Goal: Transaction & Acquisition: Purchase product/service

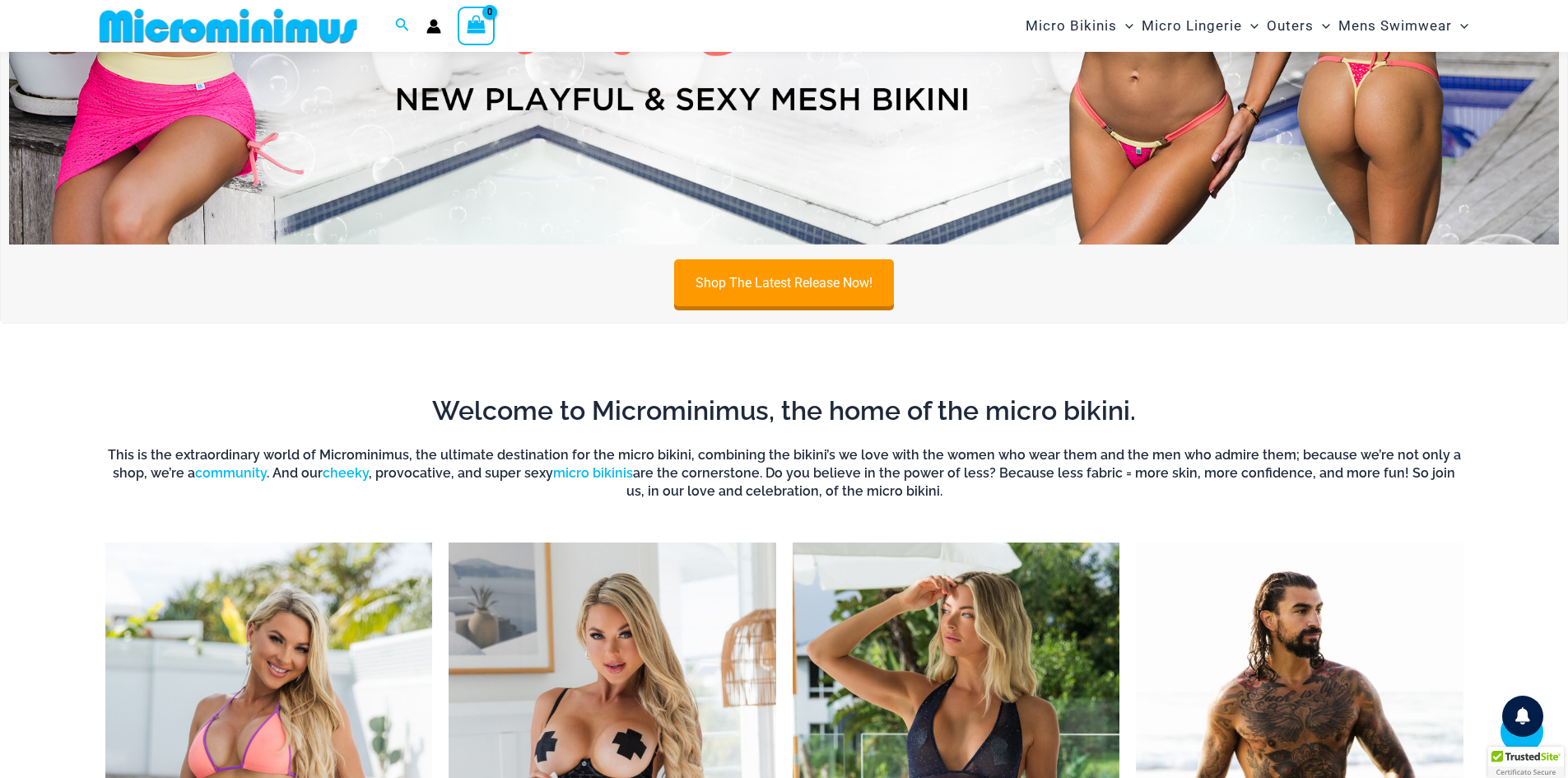
scroll to position [234, 0]
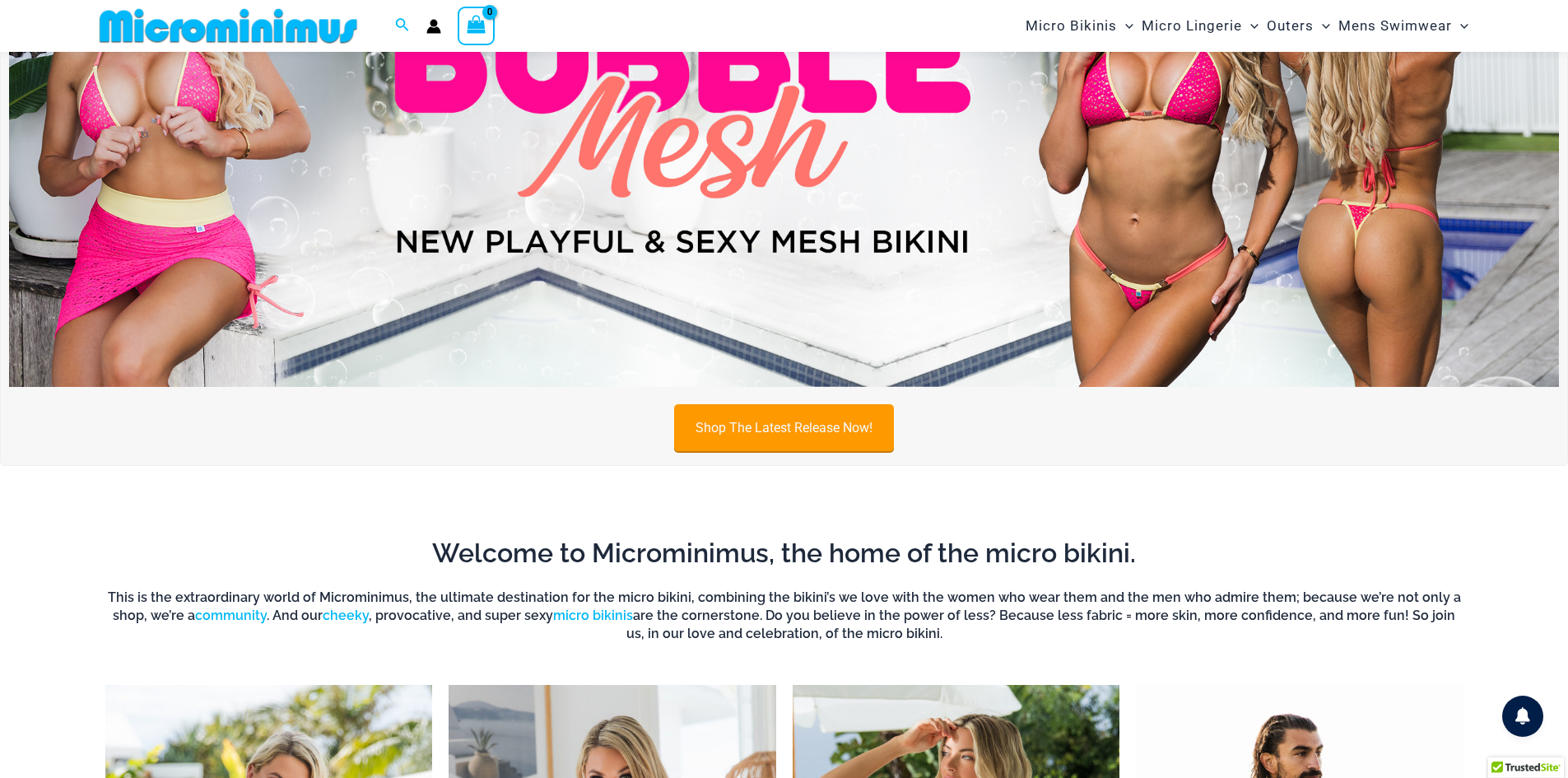
click at [786, 423] on link "Shop The Latest Release Now!" at bounding box center [784, 428] width 220 height 47
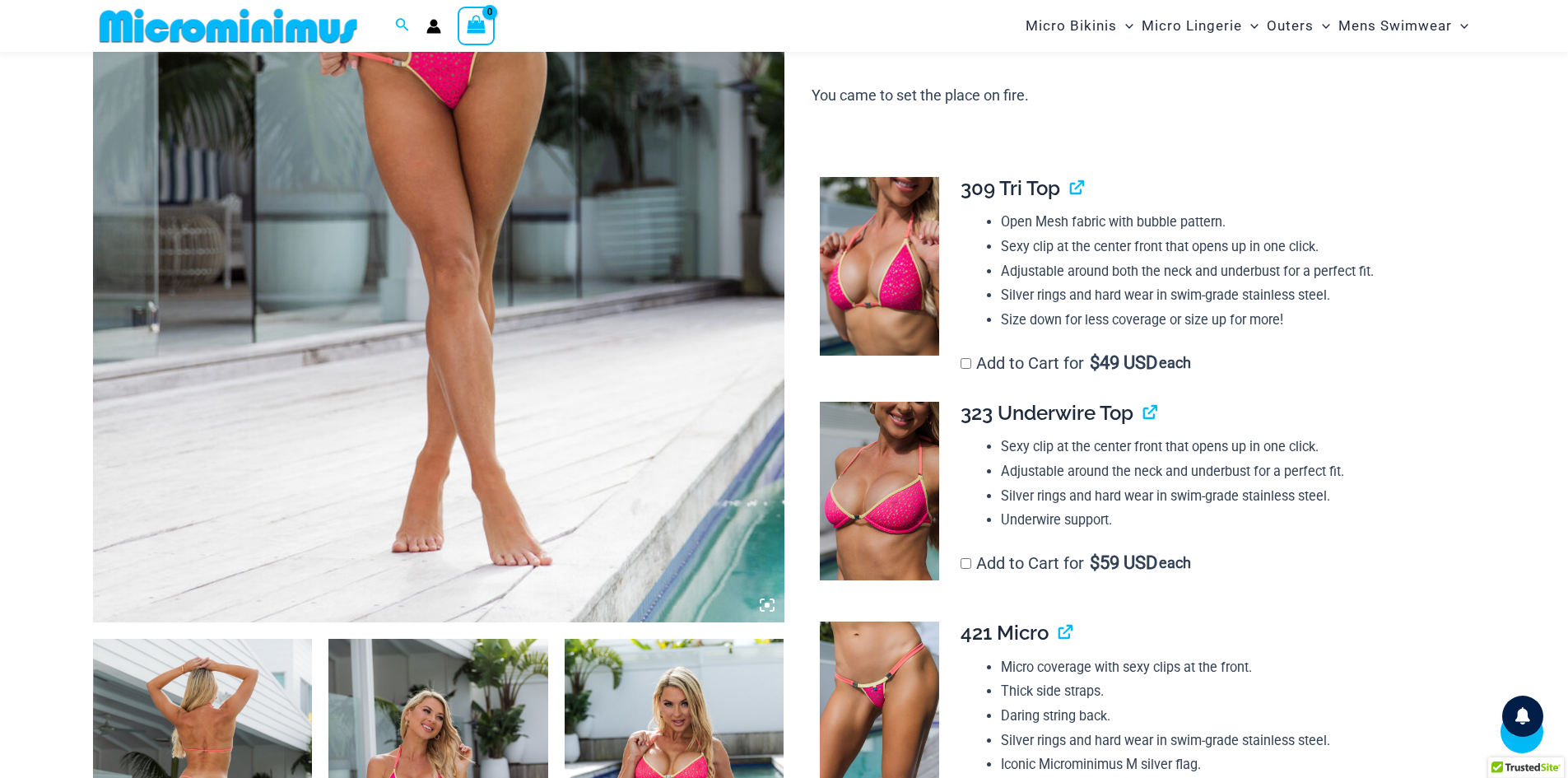
scroll to position [810, 0]
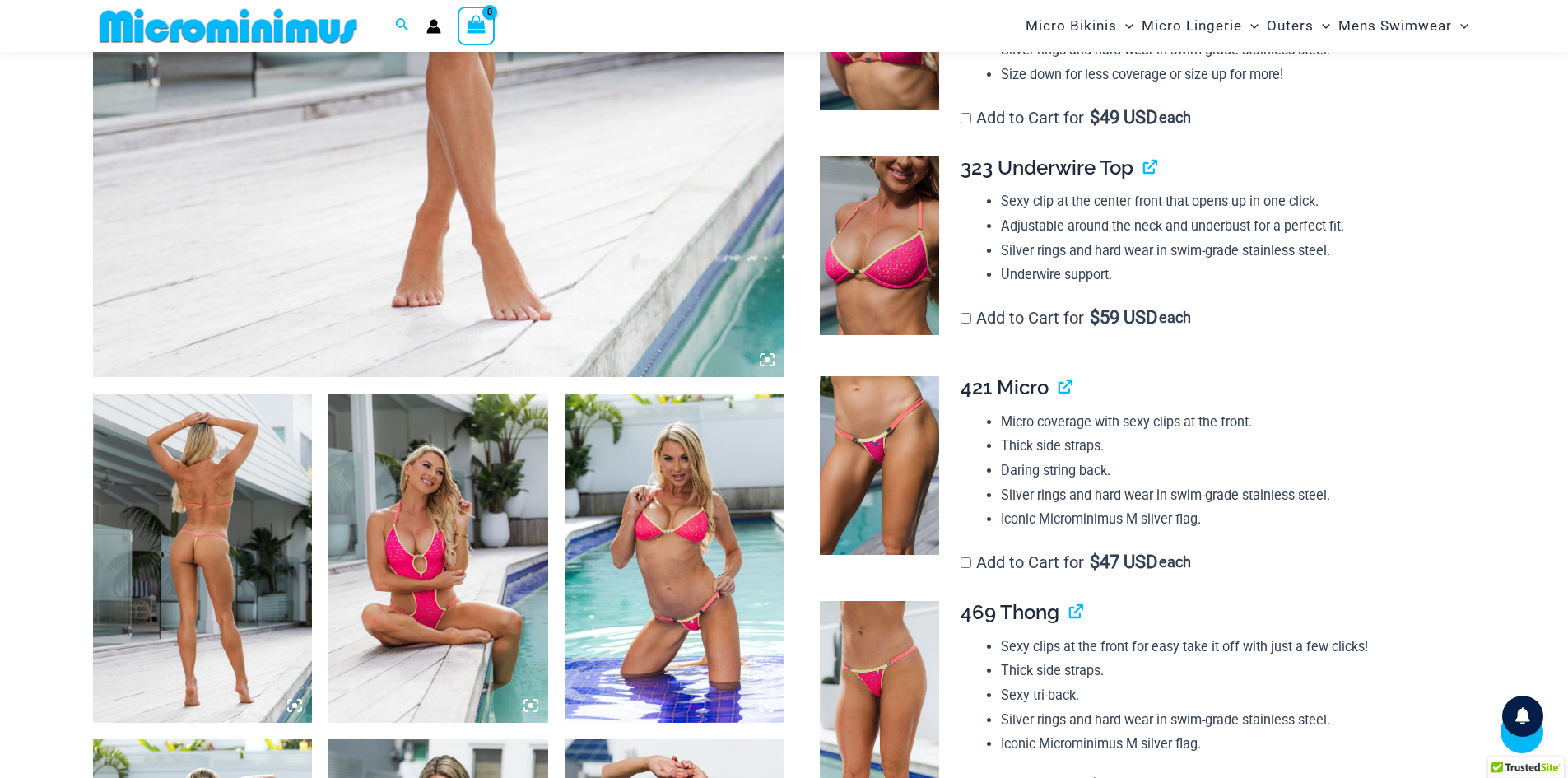
click at [767, 354] on icon at bounding box center [767, 360] width 15 height 15
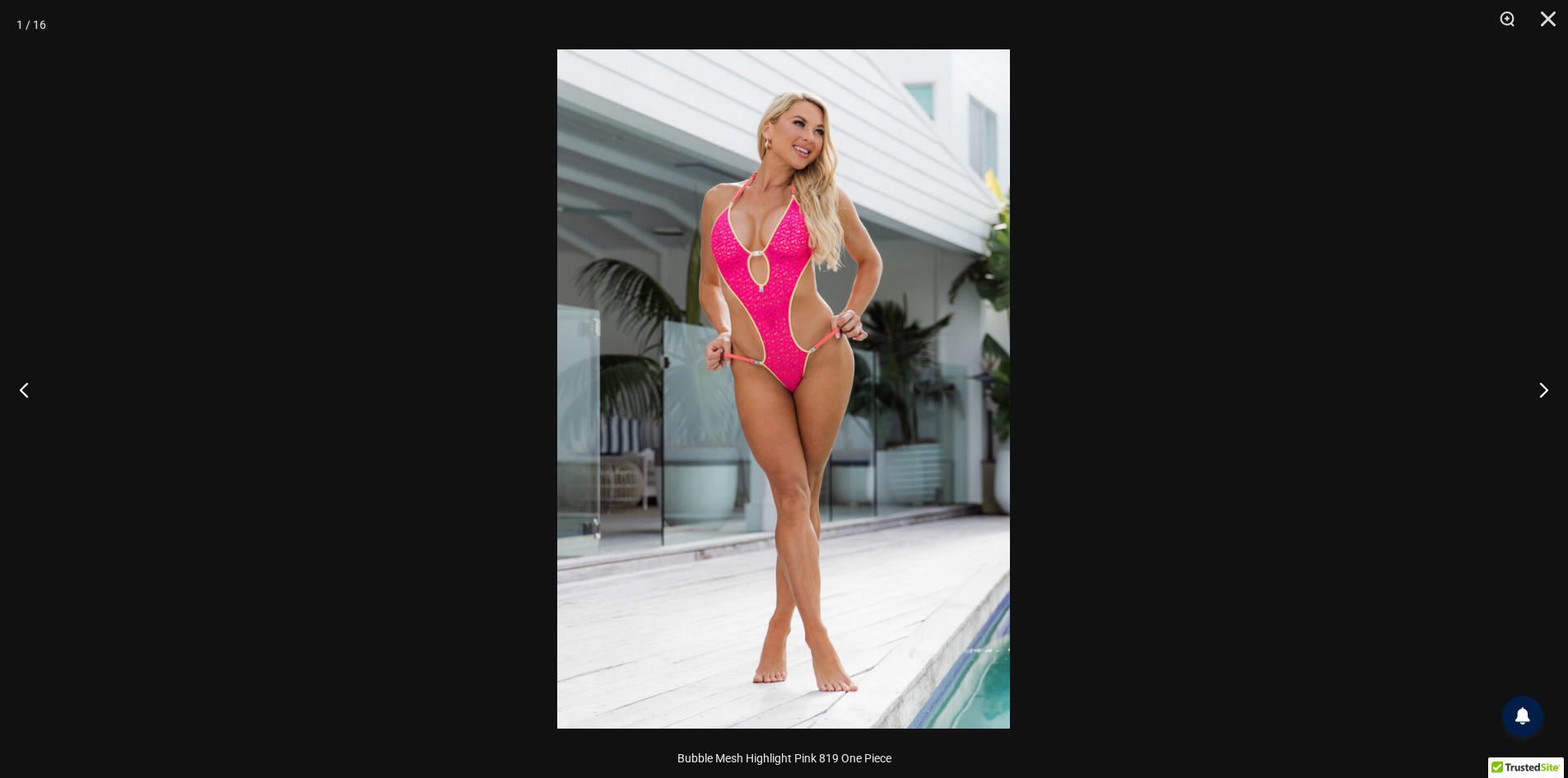
click at [776, 342] on img at bounding box center [784, 389] width 452 height 680
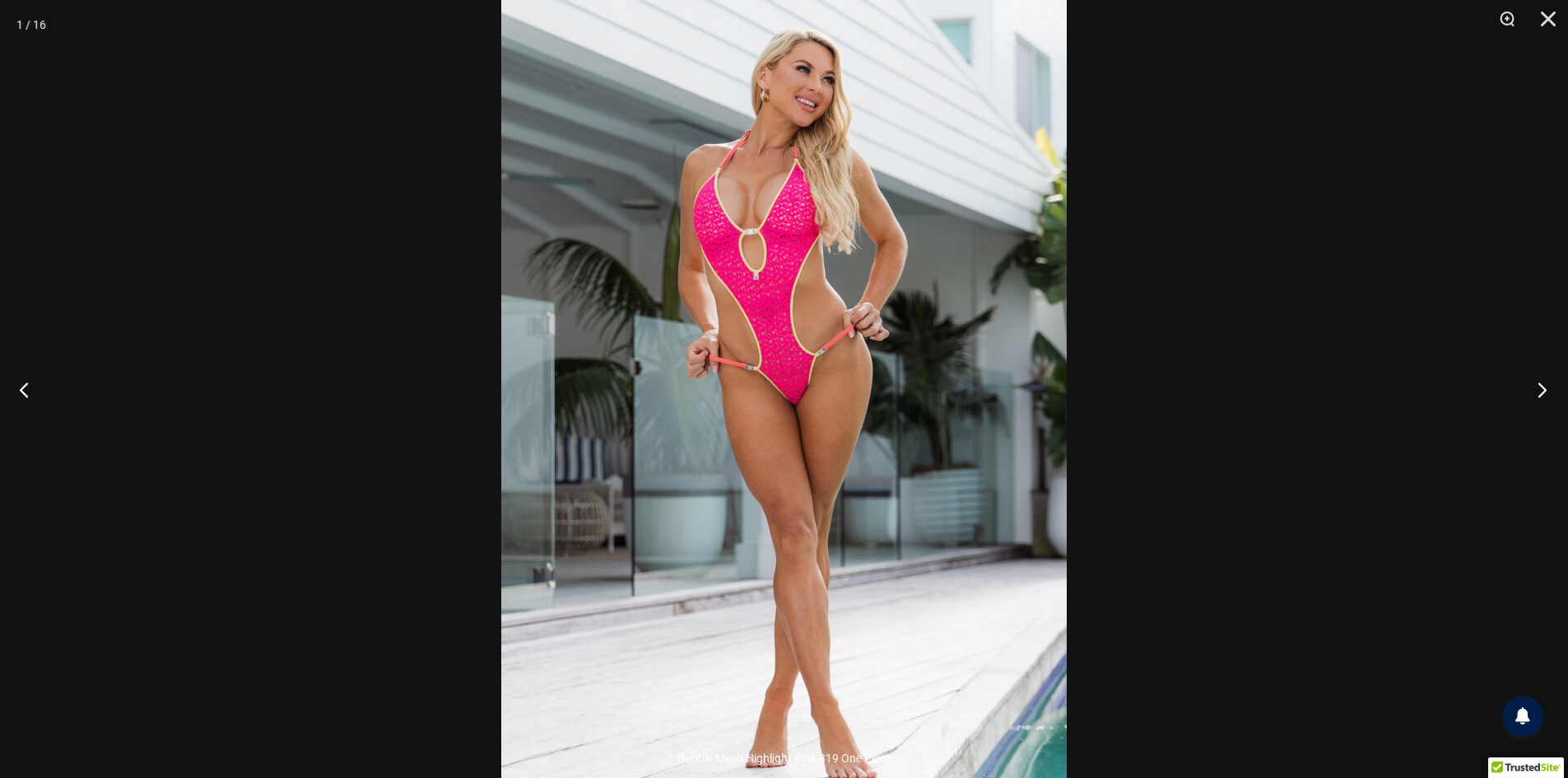
click at [1553, 390] on button "Next" at bounding box center [1537, 390] width 62 height 83
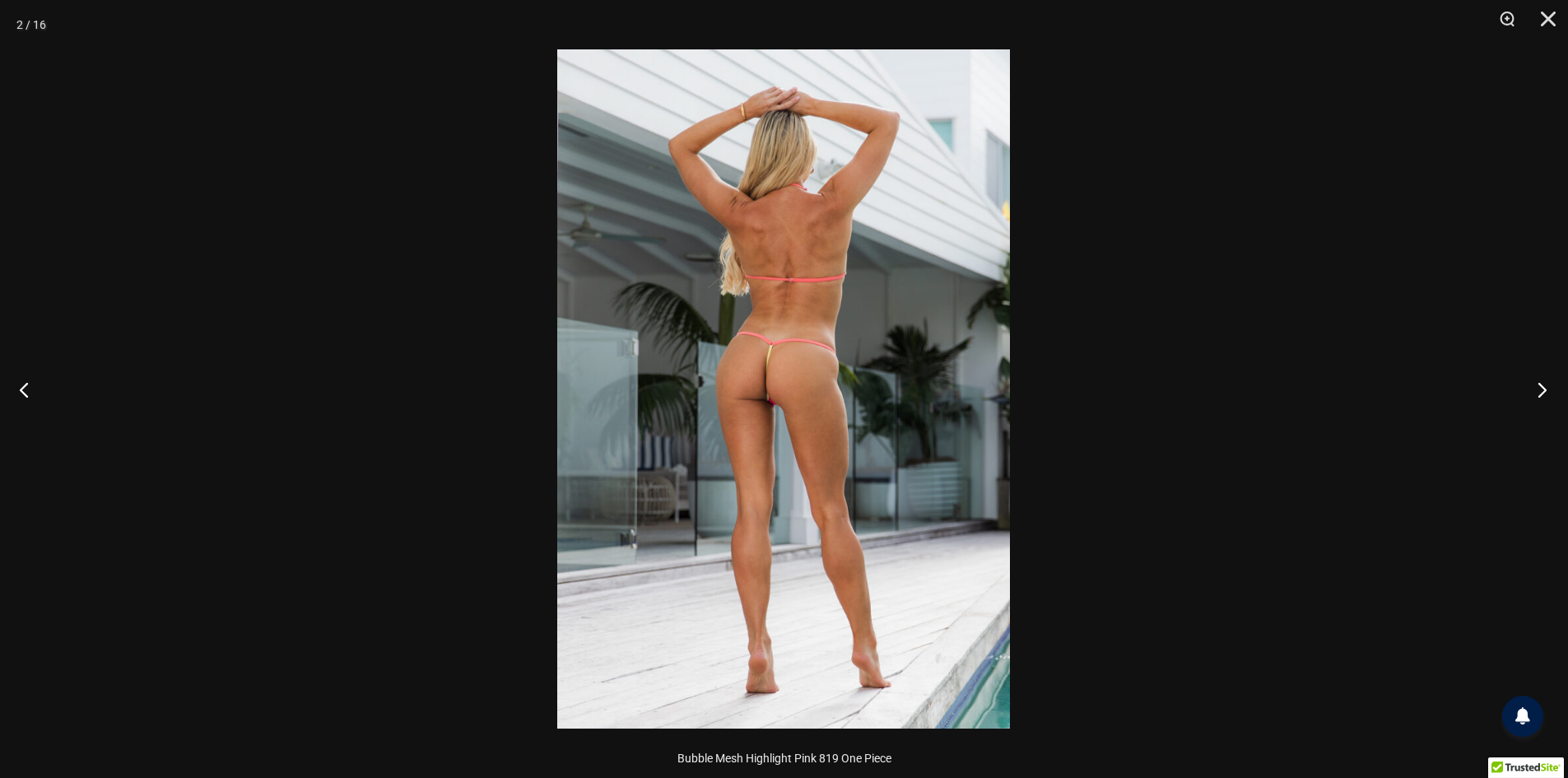
click at [1553, 390] on button "Next" at bounding box center [1537, 390] width 62 height 83
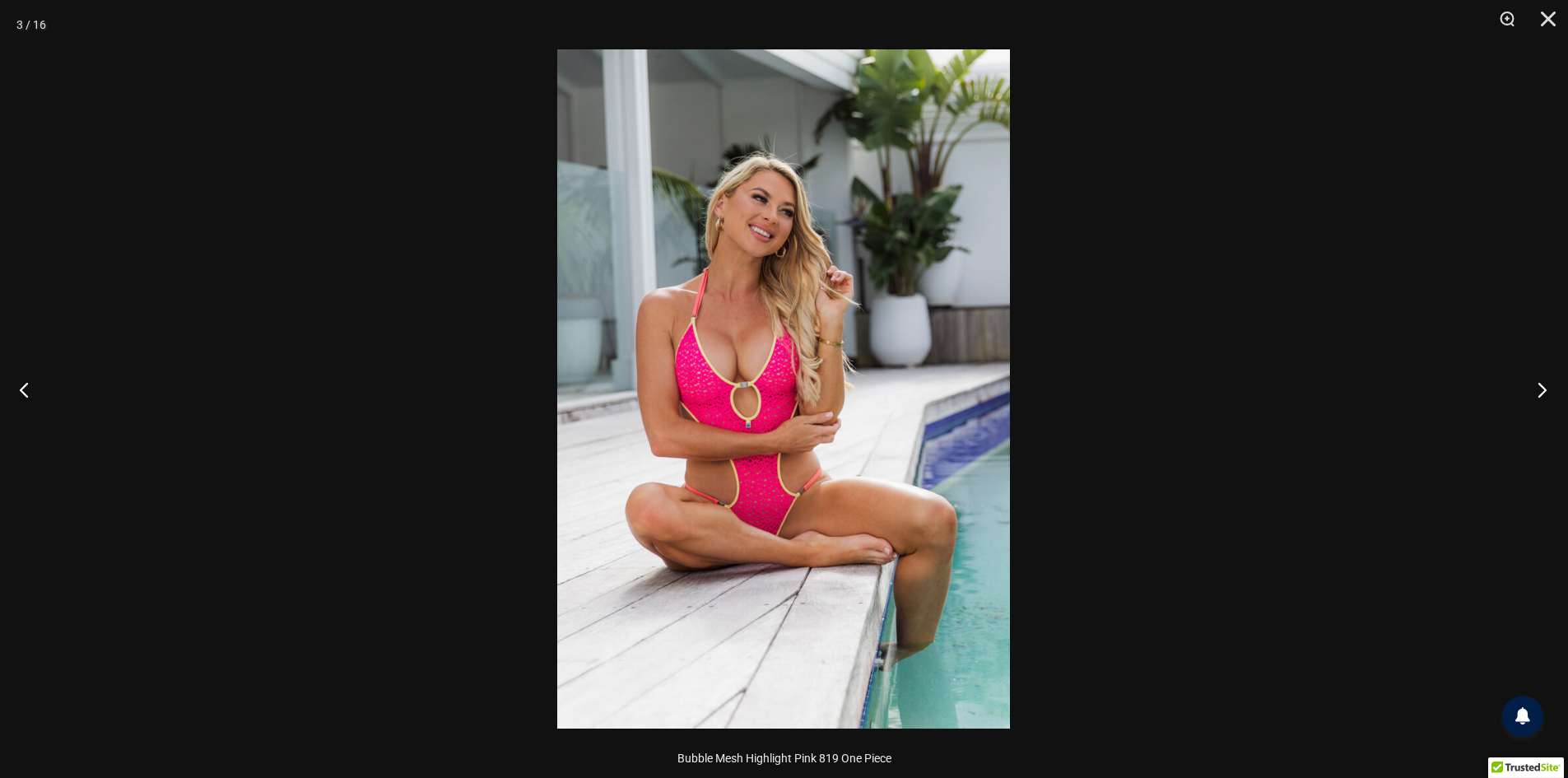
click at [1553, 390] on button "Next" at bounding box center [1537, 390] width 62 height 83
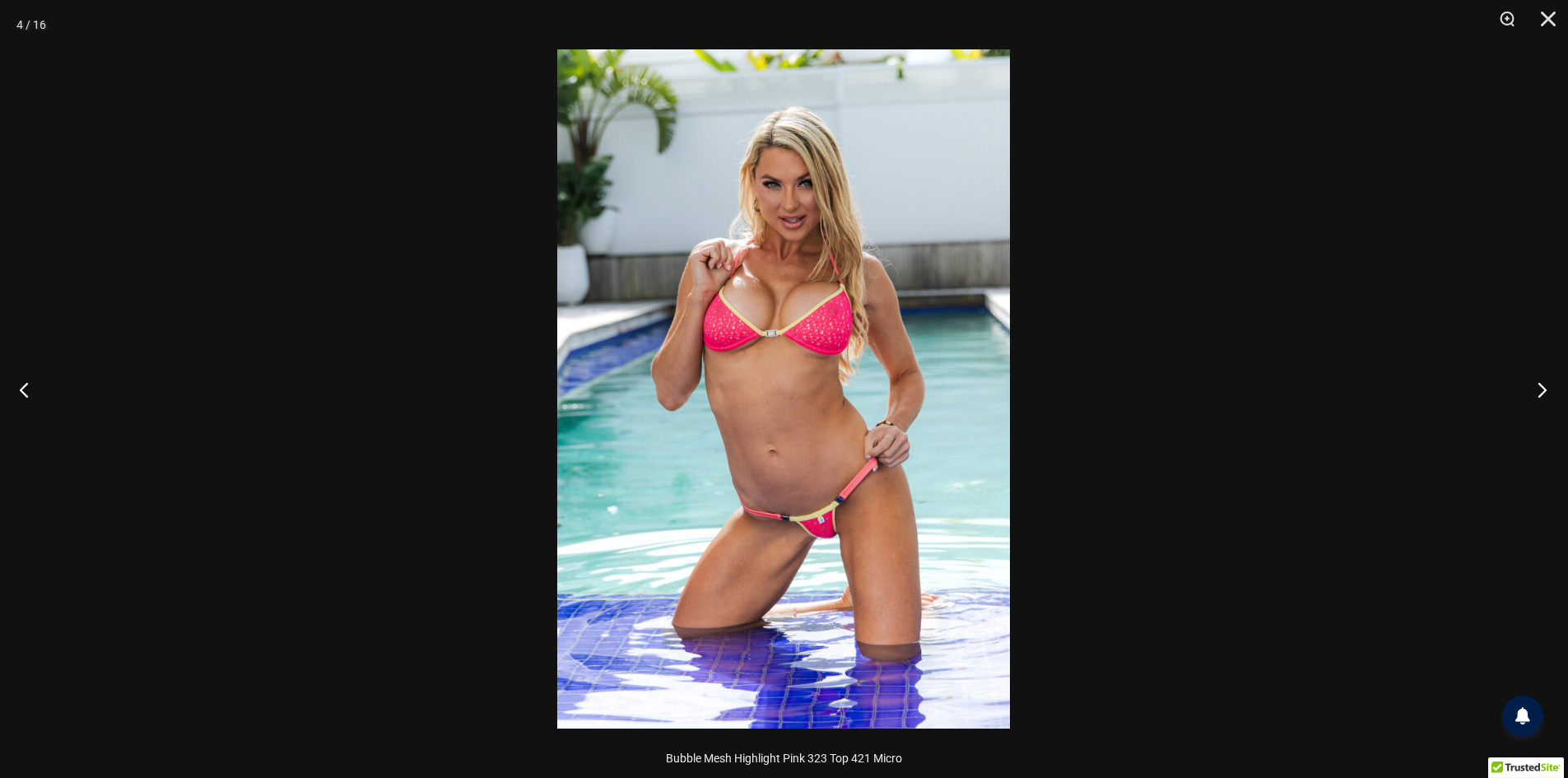
click at [1553, 390] on button "Next" at bounding box center [1537, 390] width 62 height 83
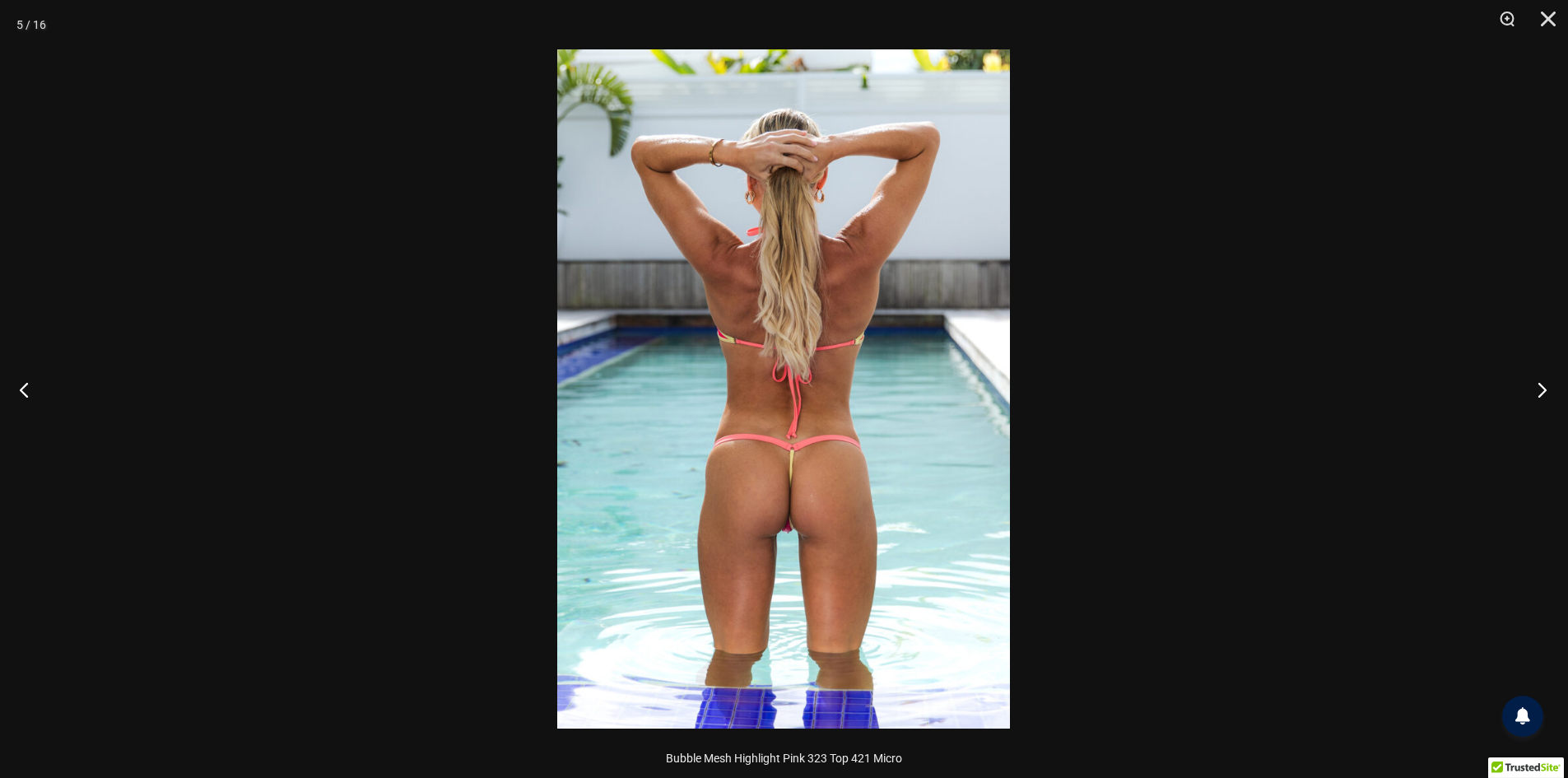
click at [1553, 390] on button "Next" at bounding box center [1537, 390] width 62 height 83
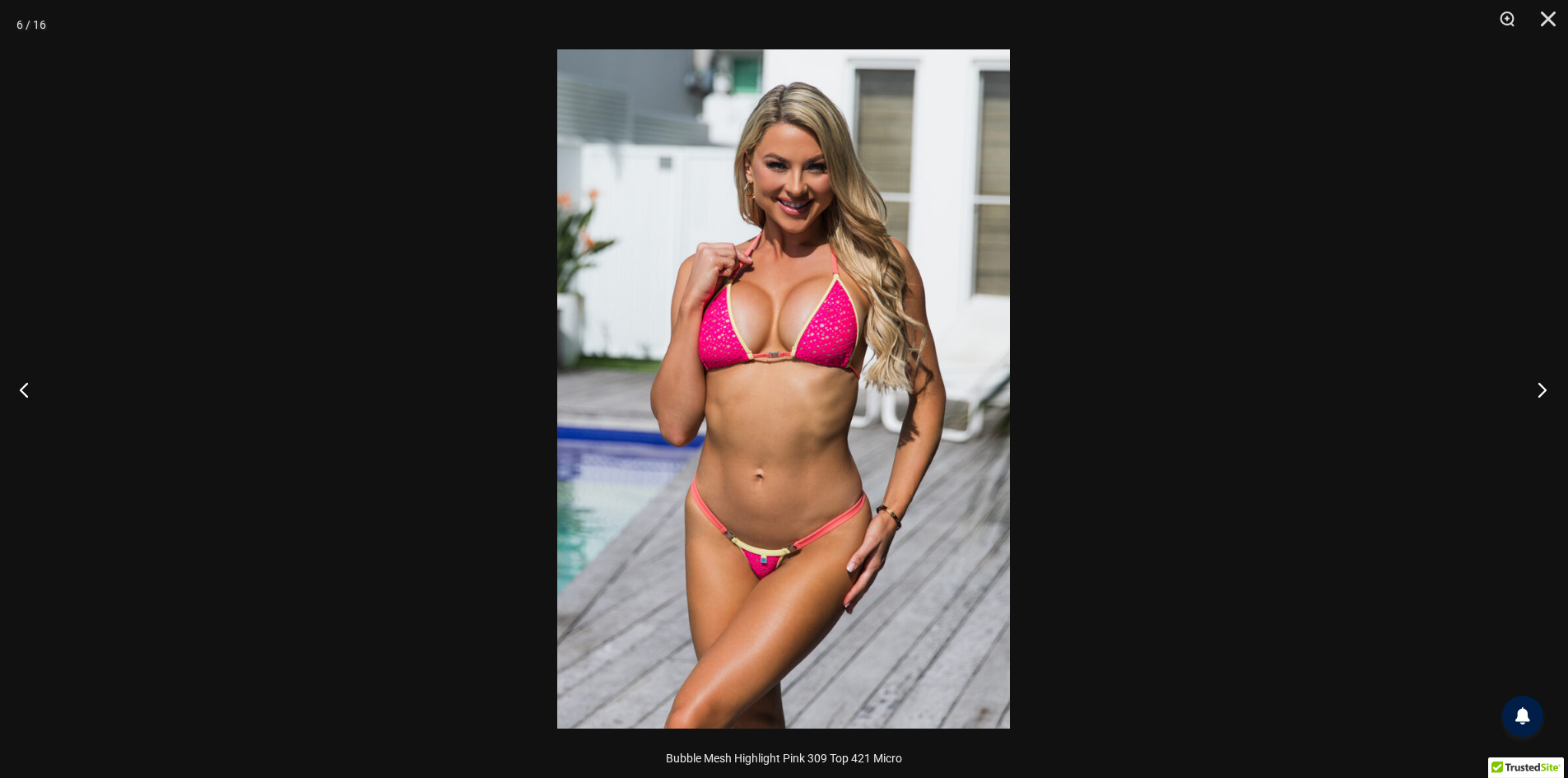
click at [1553, 390] on button "Next" at bounding box center [1537, 390] width 62 height 83
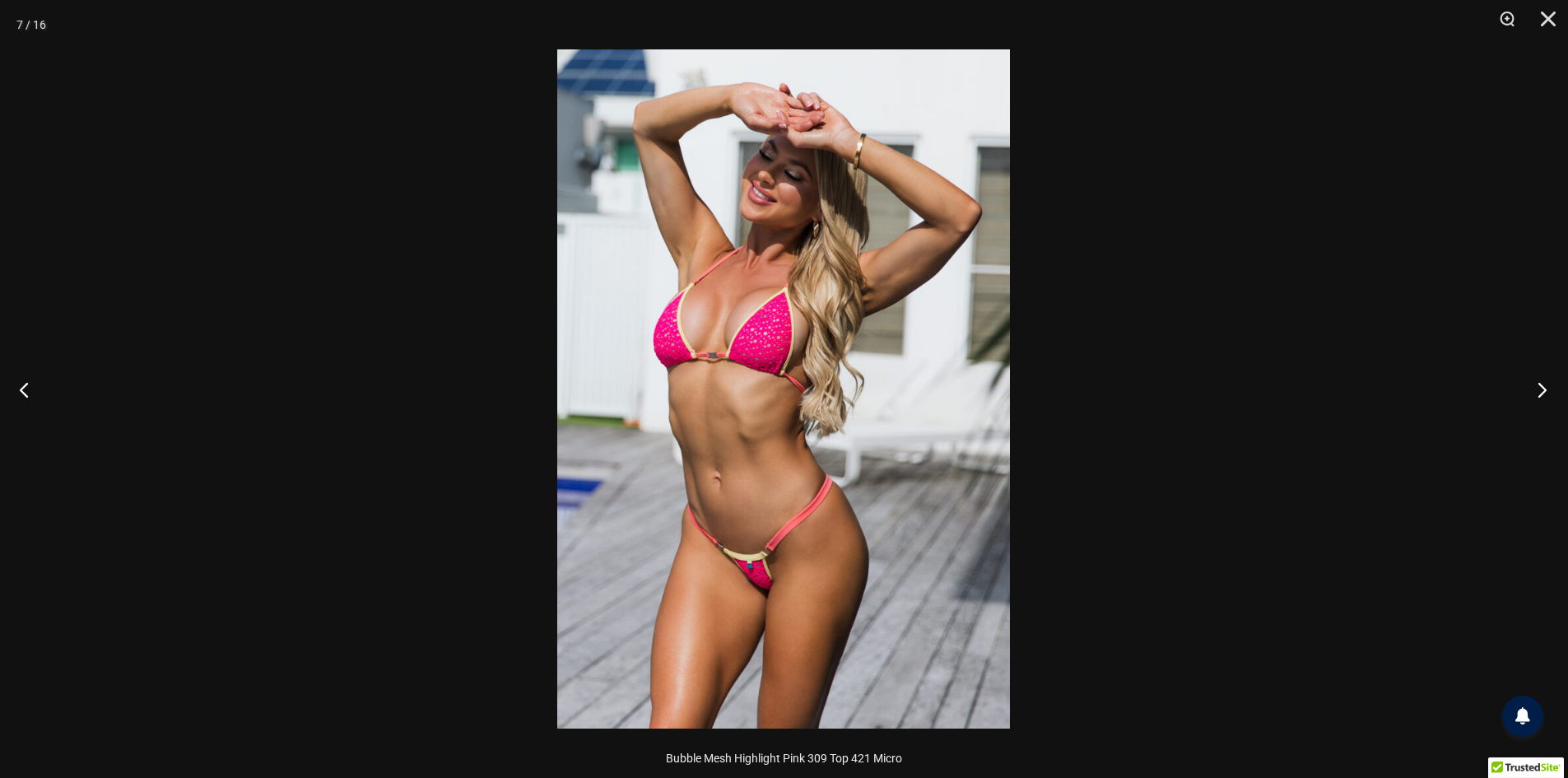
click at [1553, 390] on button "Next" at bounding box center [1537, 390] width 62 height 83
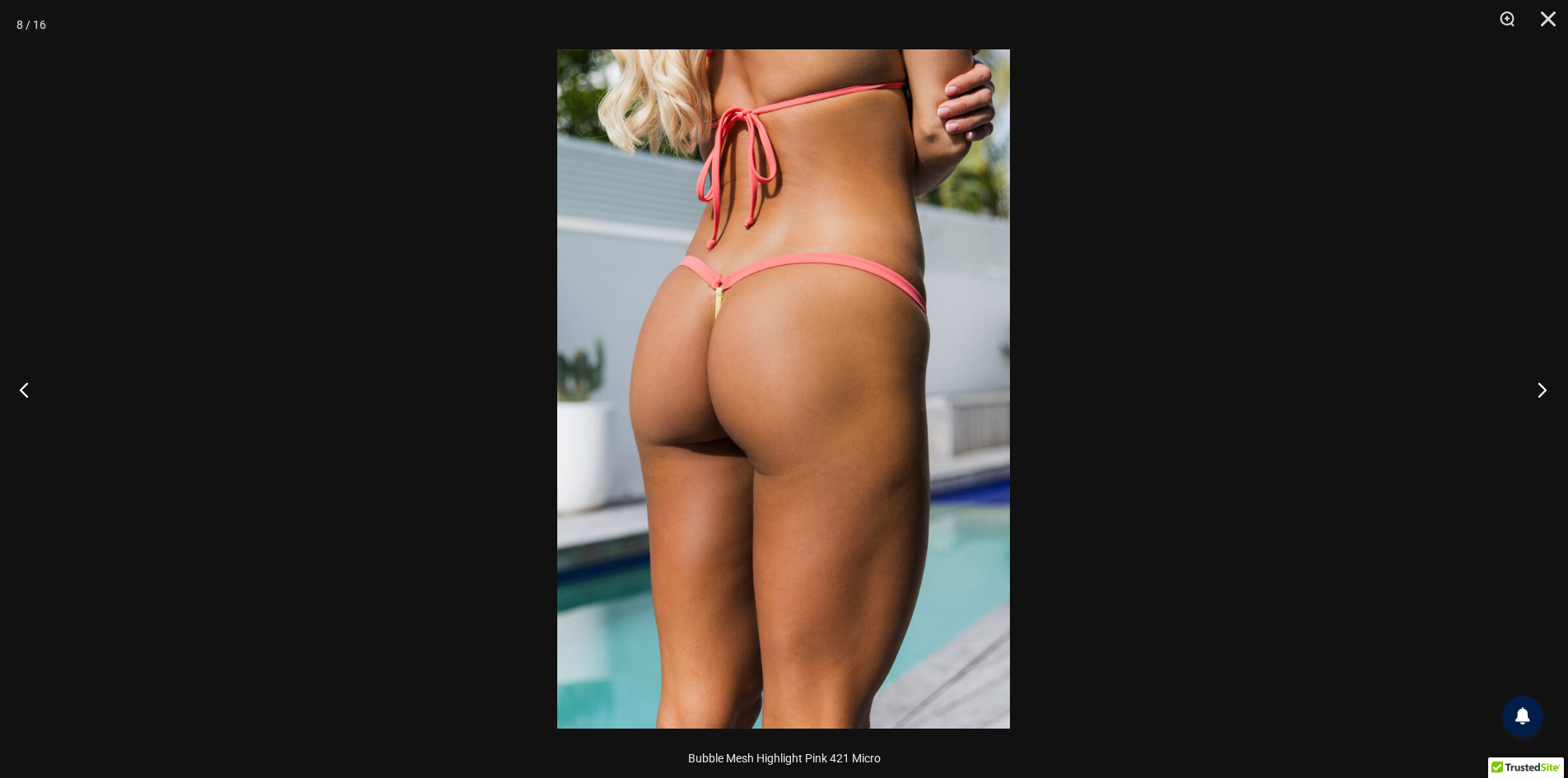
click at [1553, 390] on button "Next" at bounding box center [1537, 390] width 62 height 83
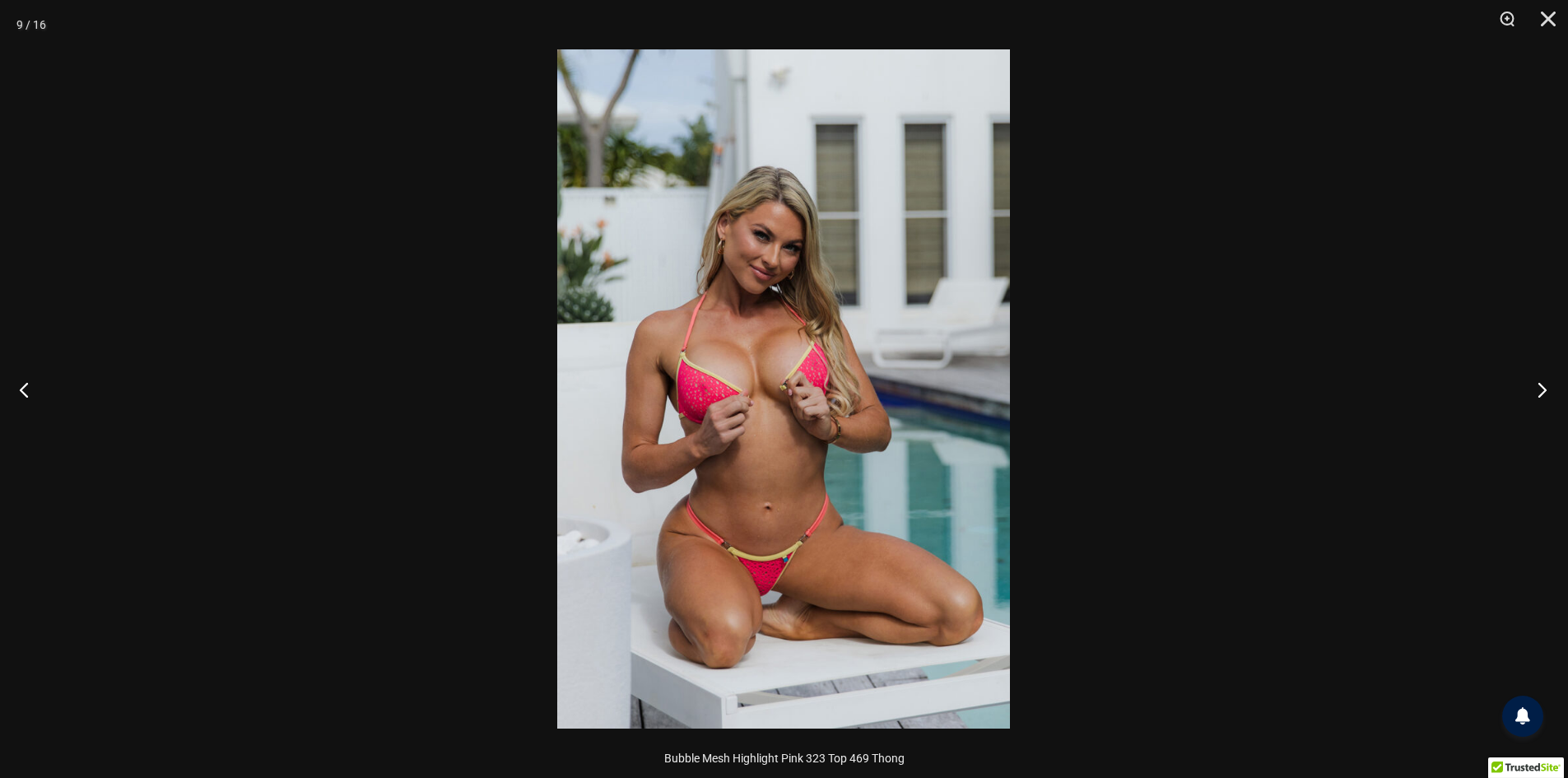
click at [1553, 390] on button "Next" at bounding box center [1537, 390] width 62 height 83
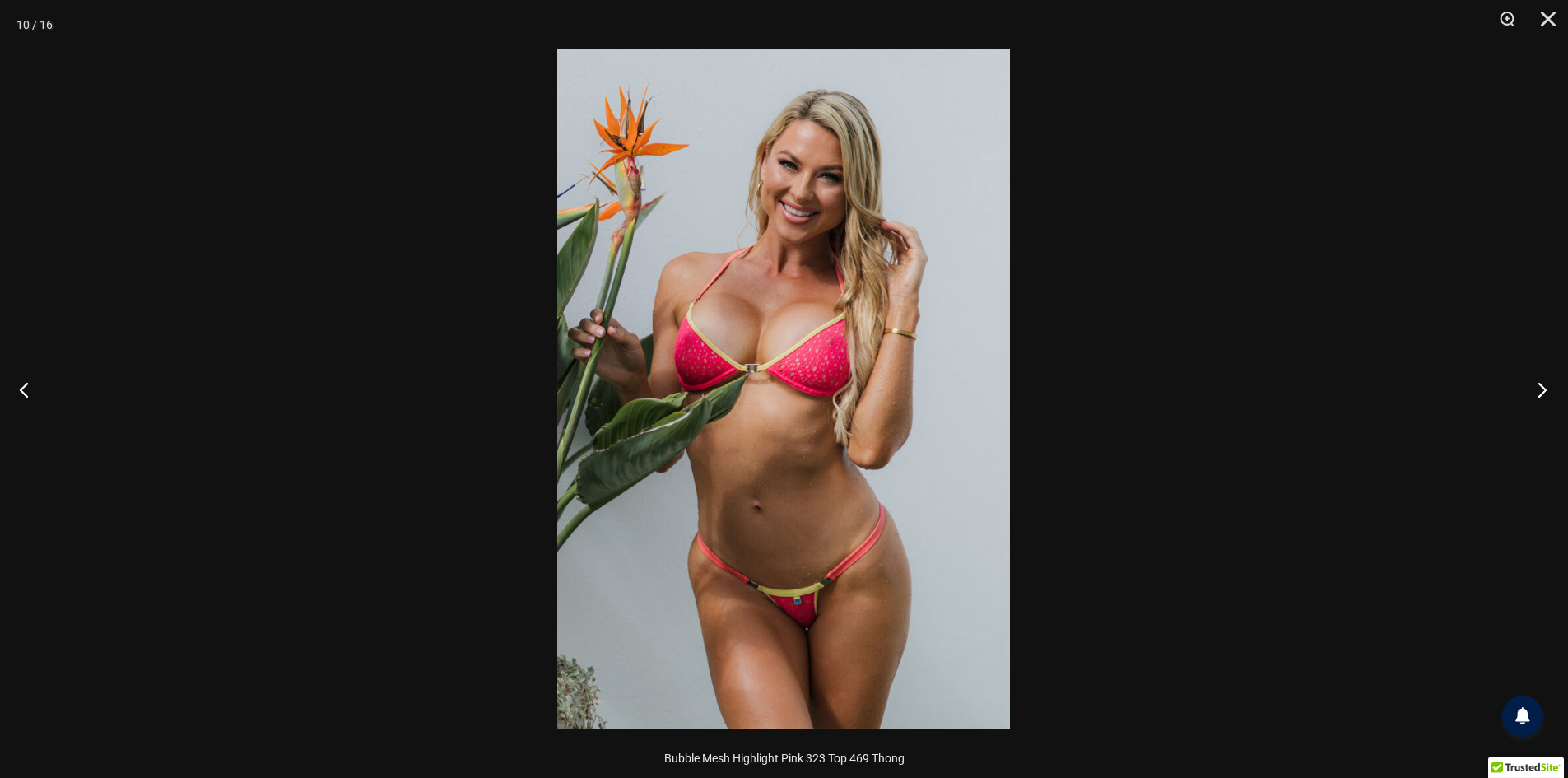
click at [1553, 390] on button "Next" at bounding box center [1537, 390] width 62 height 83
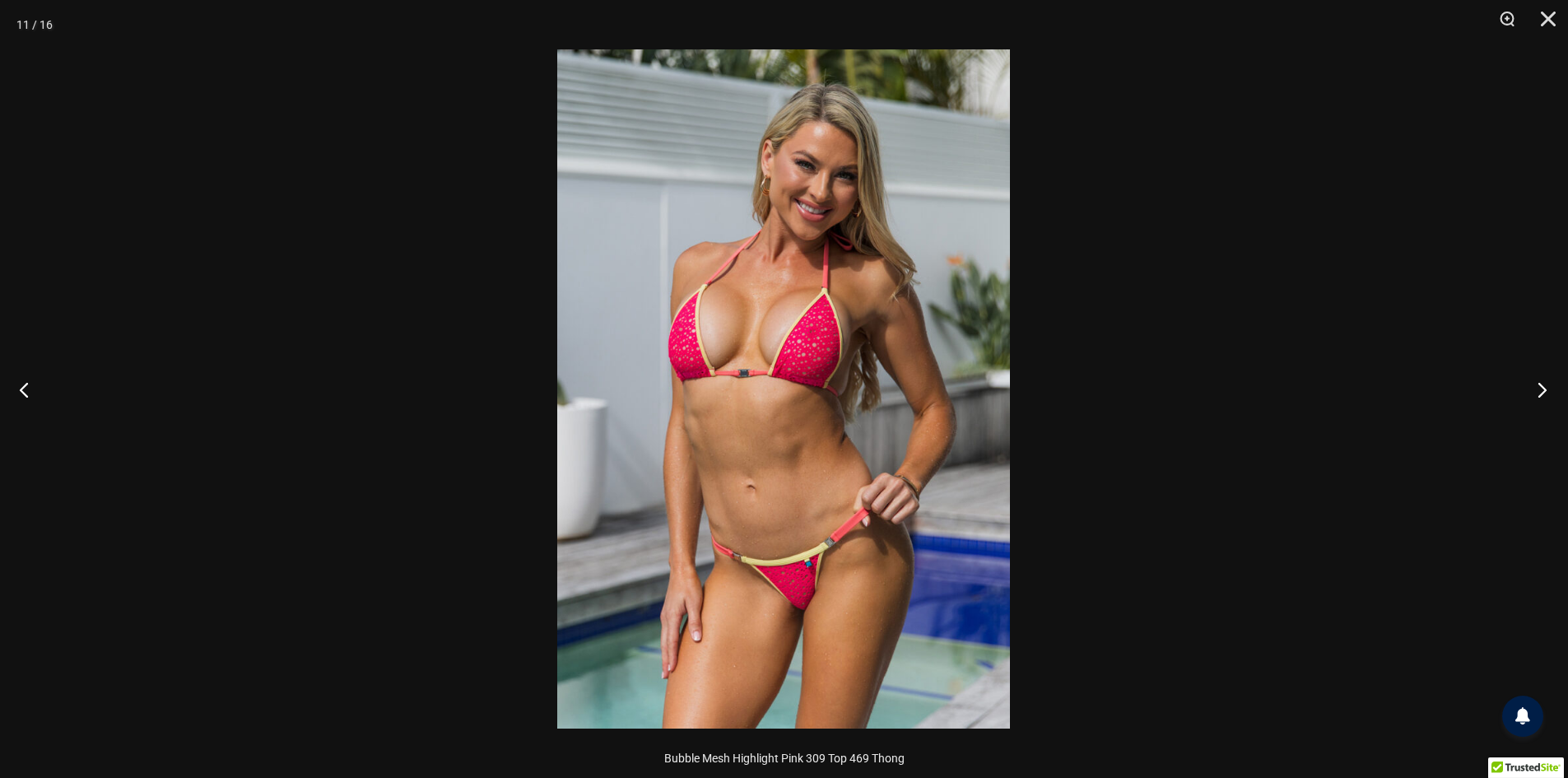
click at [1553, 390] on button "Next" at bounding box center [1537, 390] width 62 height 83
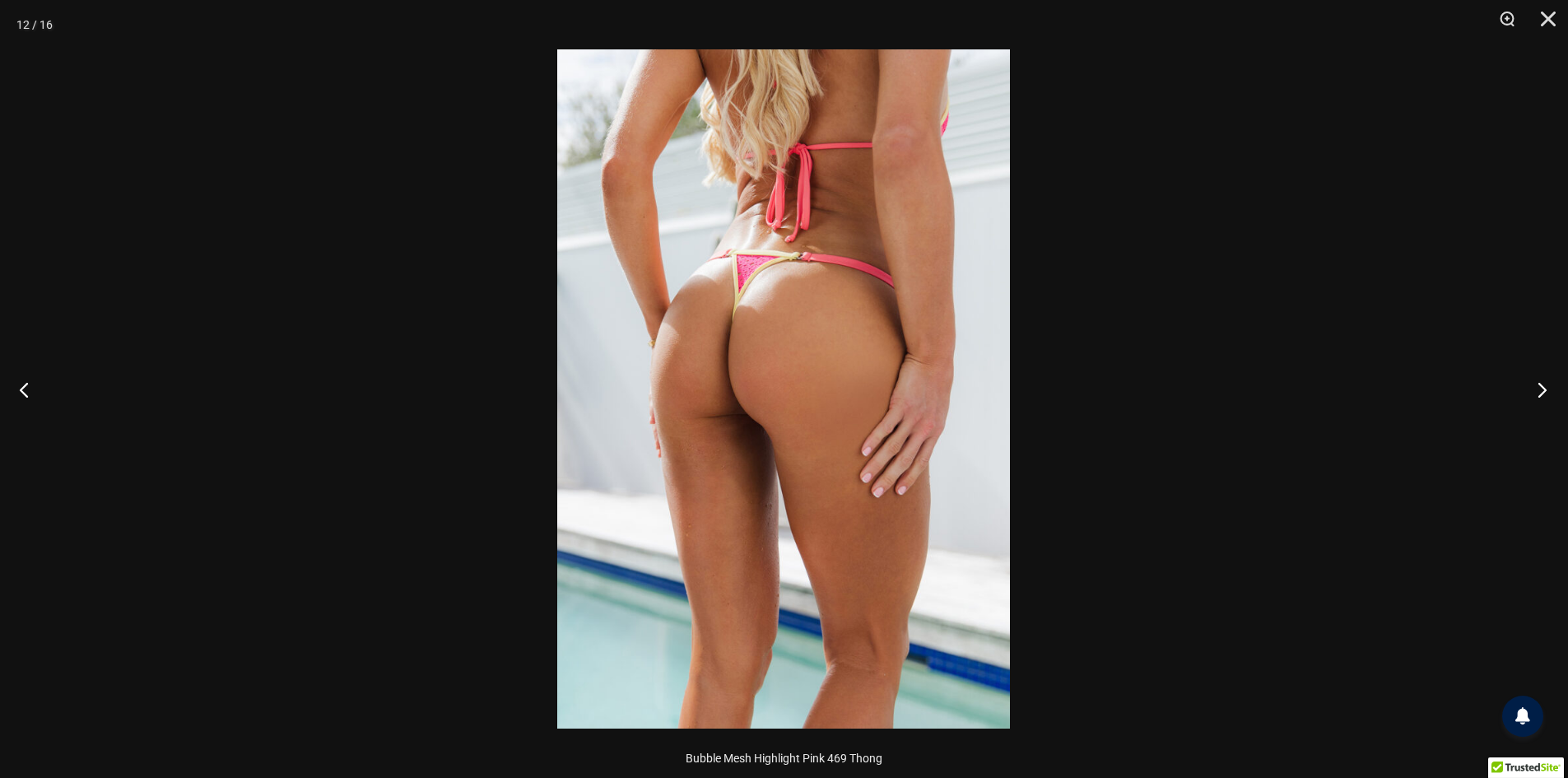
click at [1553, 390] on button "Next" at bounding box center [1537, 390] width 62 height 83
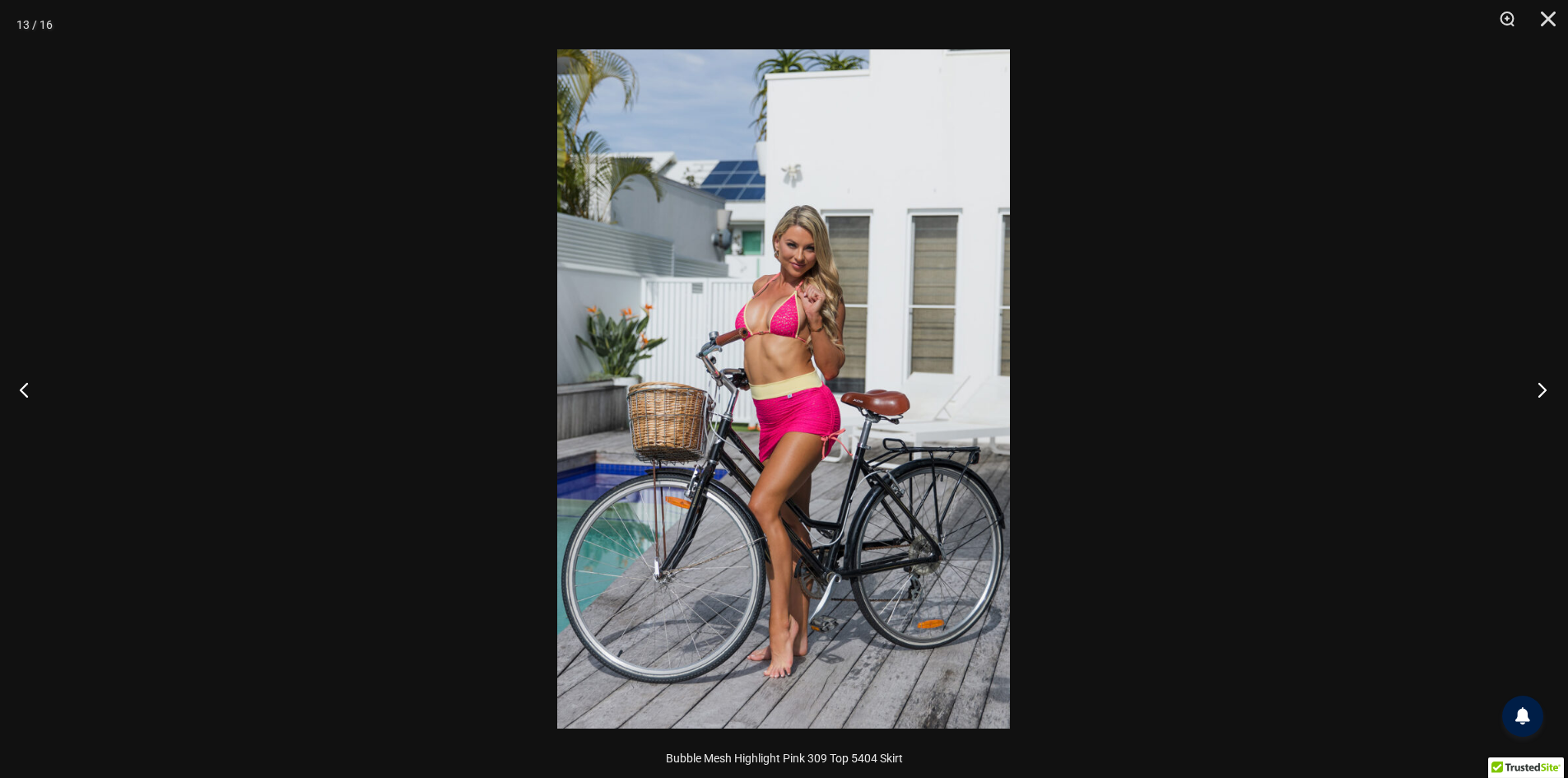
click at [1553, 390] on button "Next" at bounding box center [1537, 390] width 62 height 83
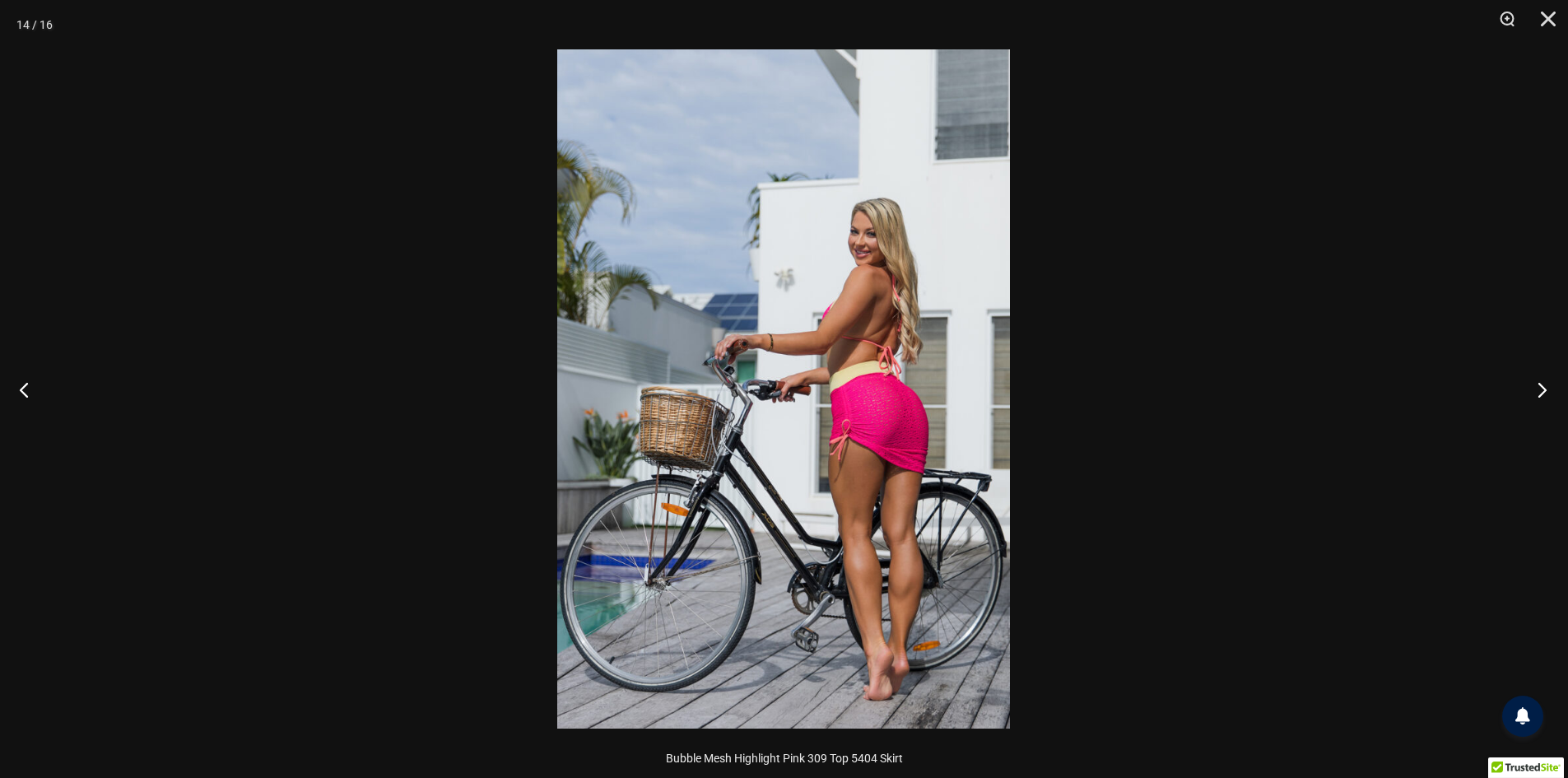
click at [1553, 390] on button "Next" at bounding box center [1537, 390] width 62 height 83
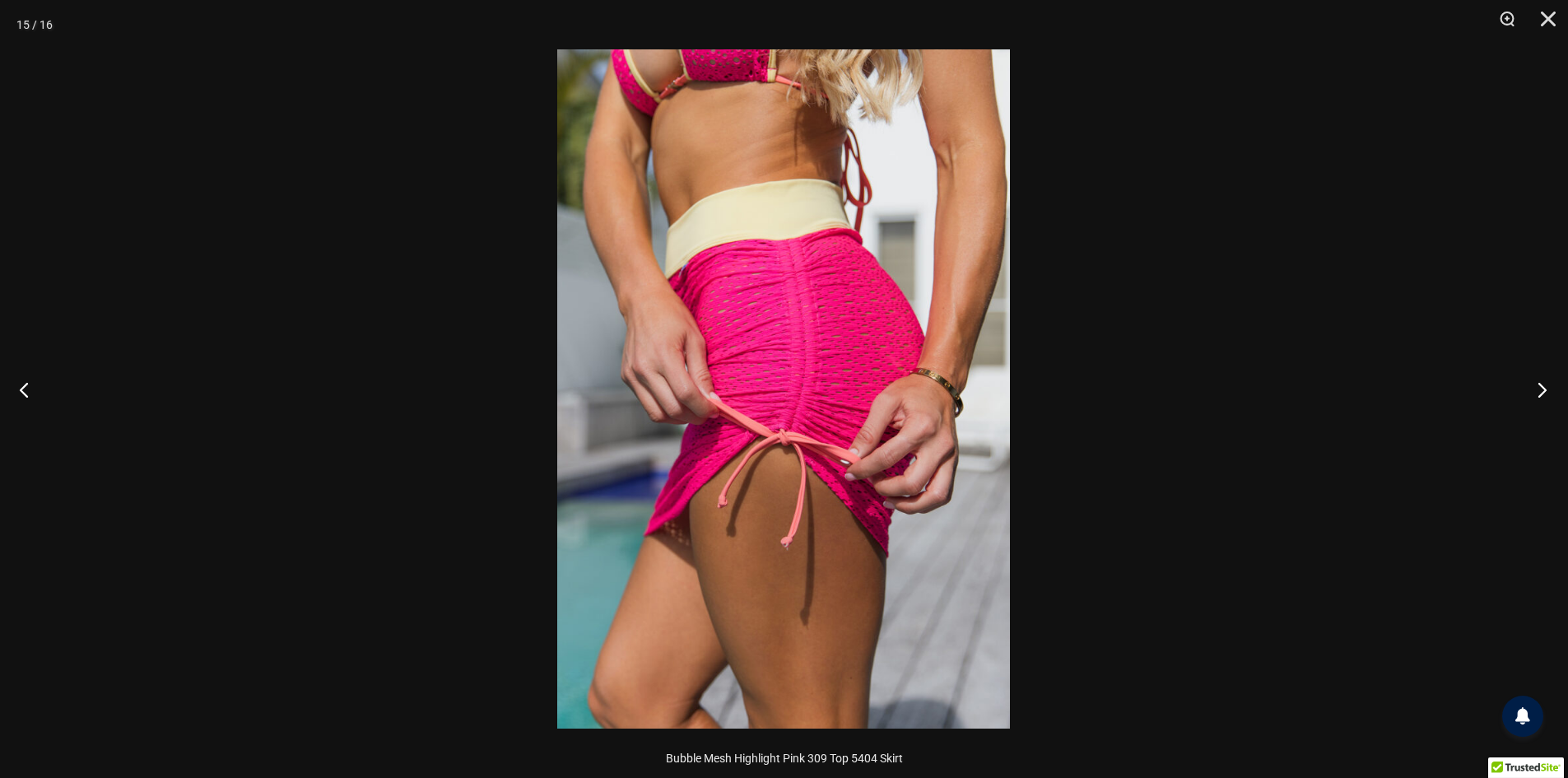
click at [1553, 390] on button "Next" at bounding box center [1537, 390] width 62 height 83
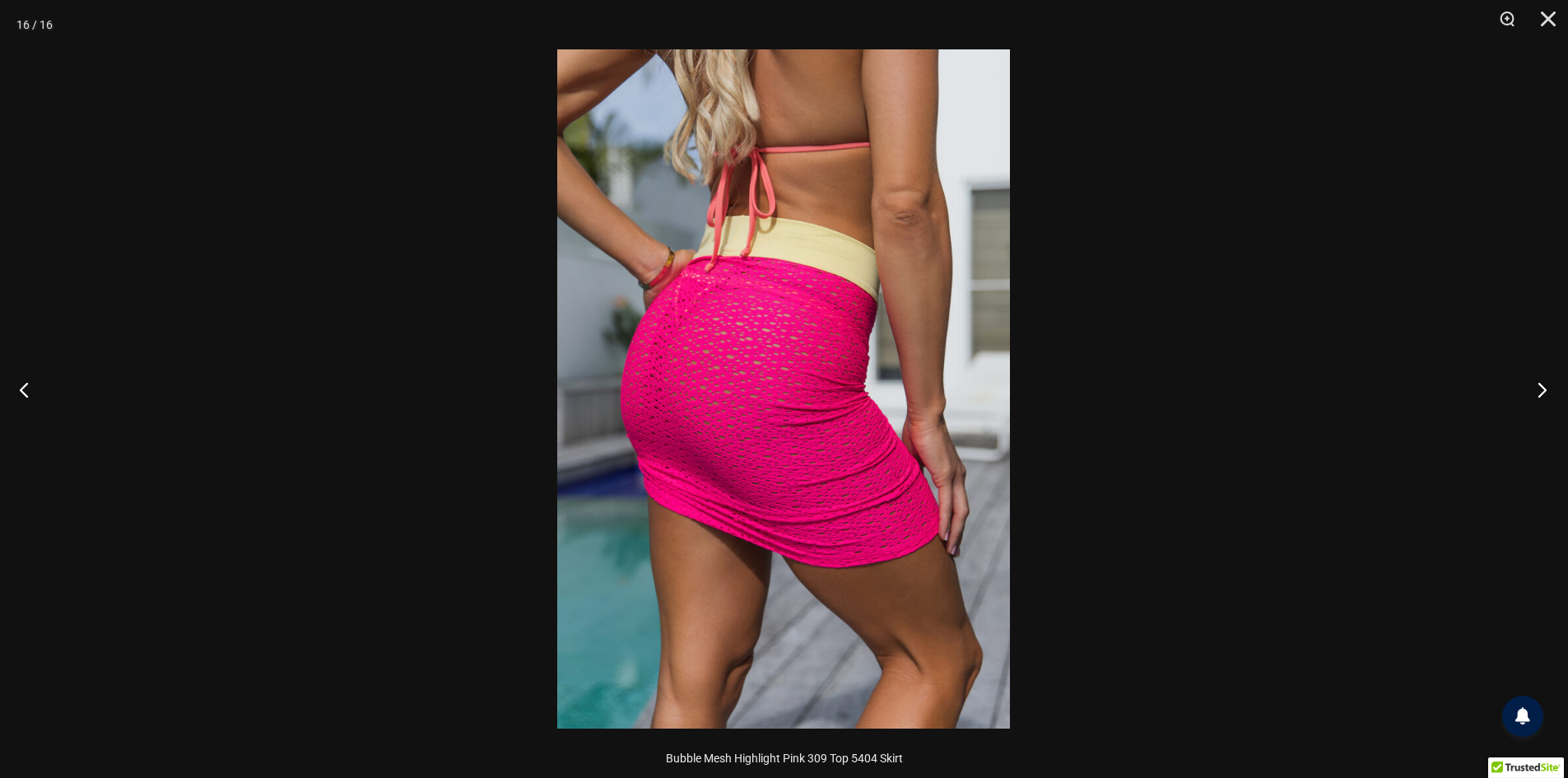
click at [1553, 390] on button "Next" at bounding box center [1537, 390] width 62 height 83
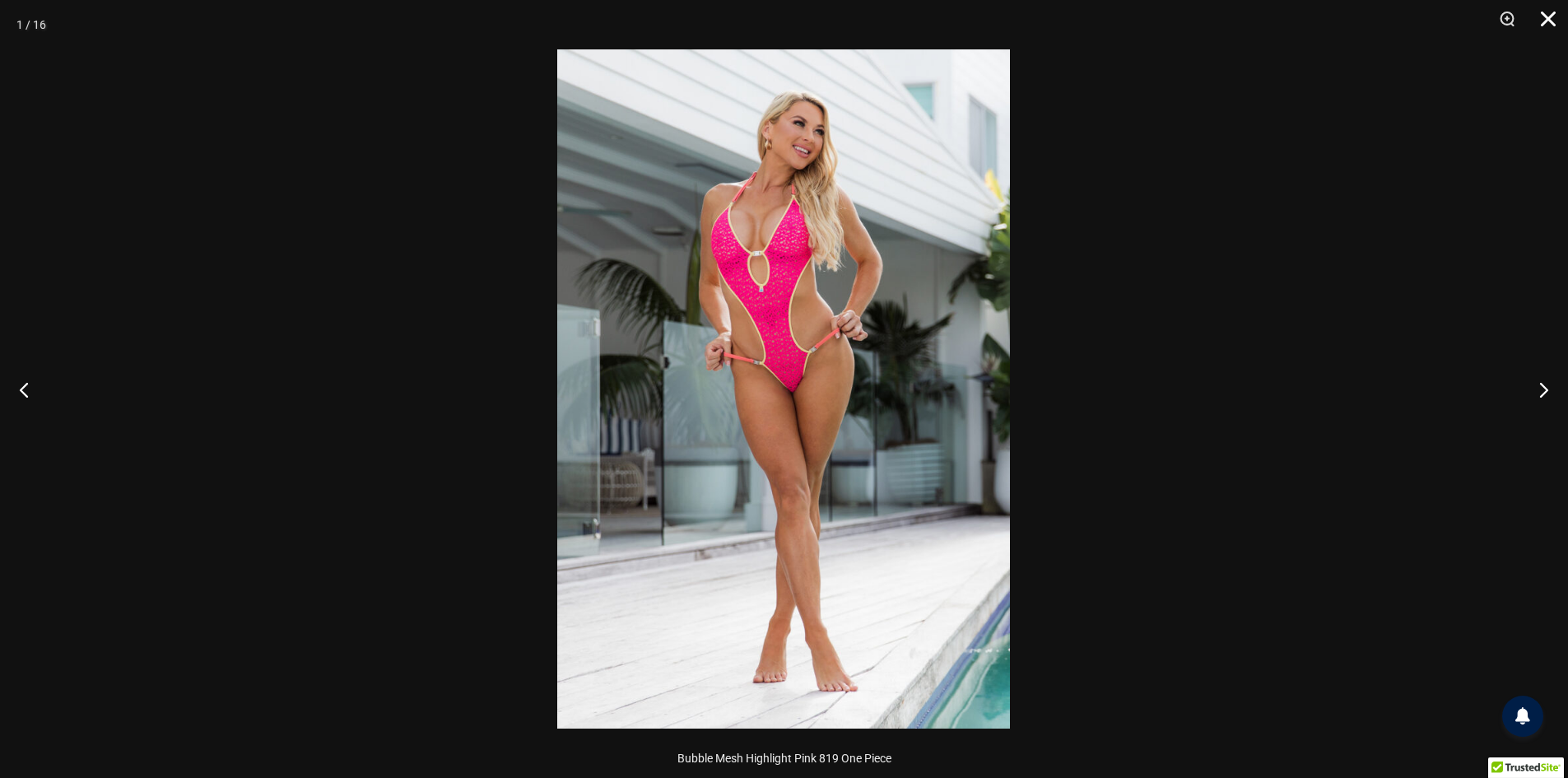
click at [1547, 17] on button "Close" at bounding box center [1542, 25] width 41 height 50
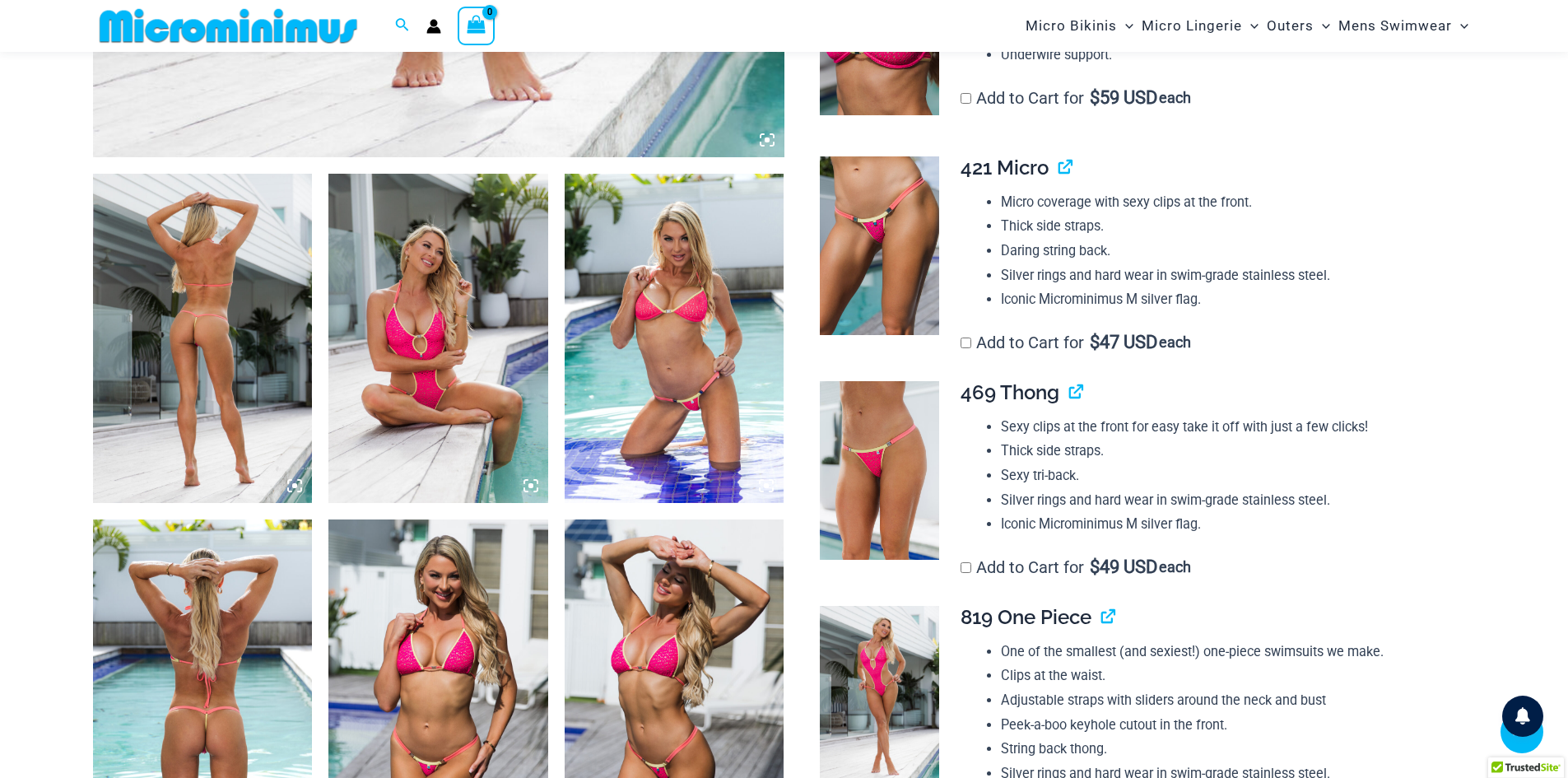
scroll to position [1304, 0]
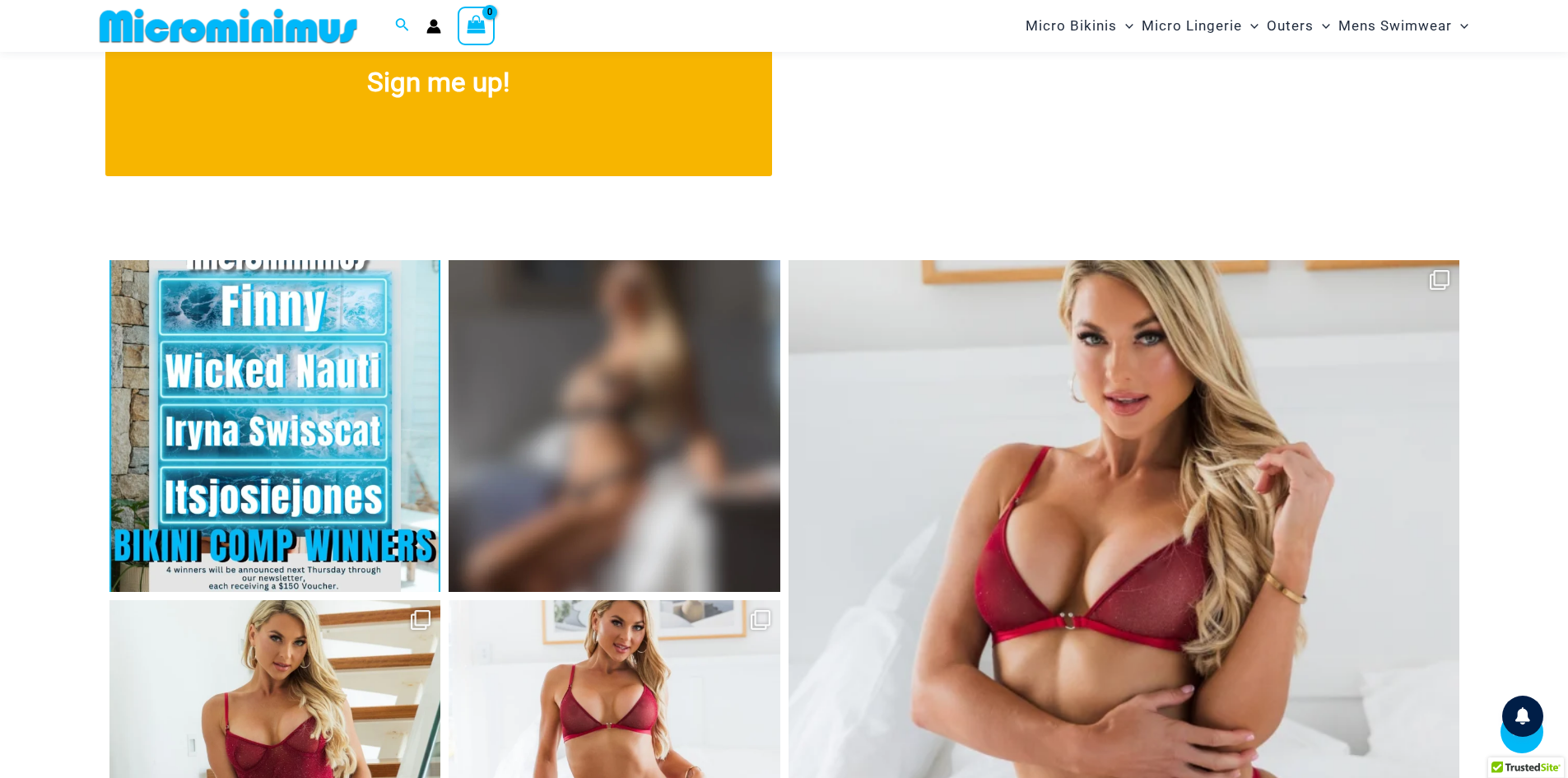
scroll to position [6904, 0]
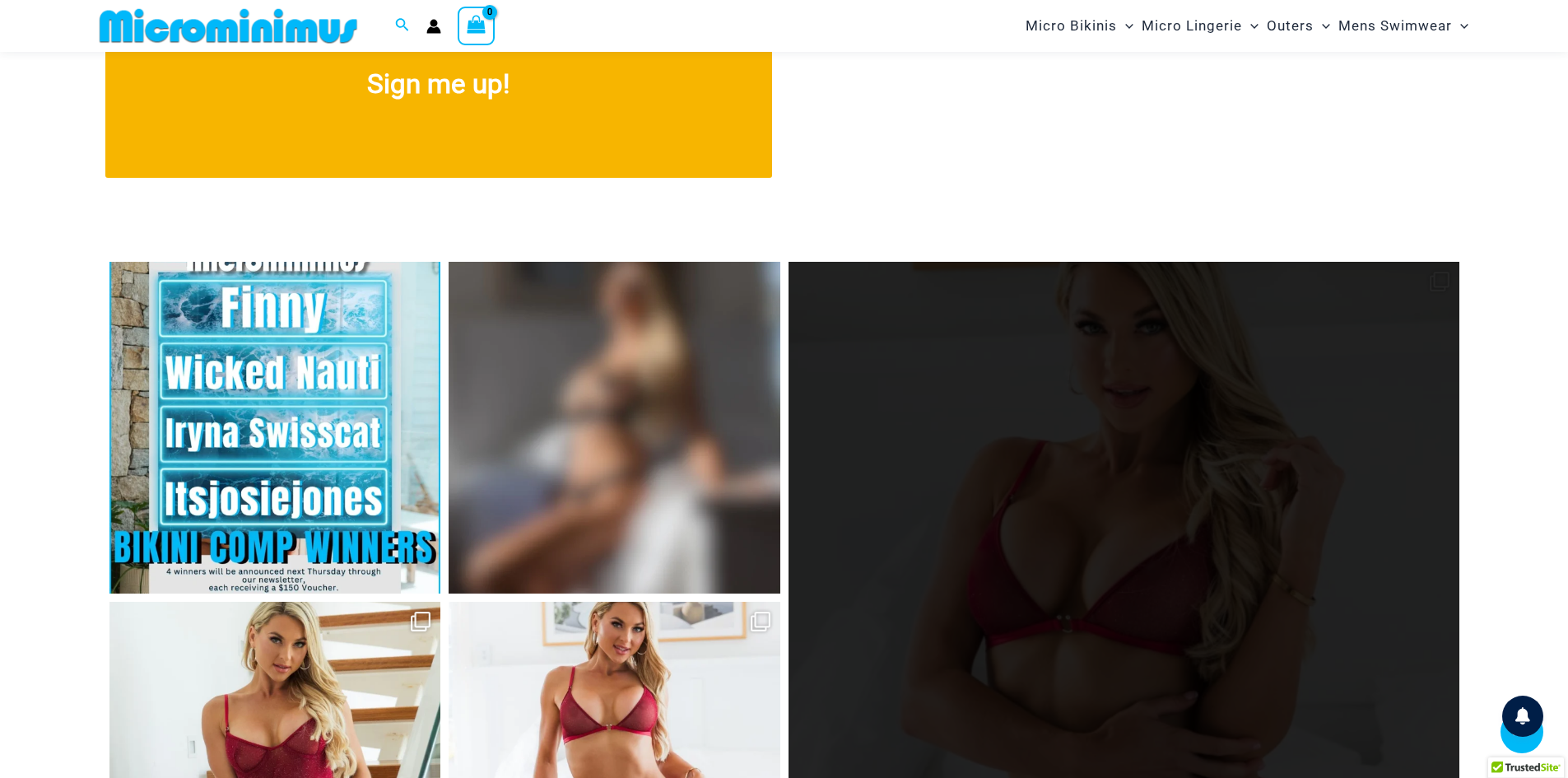
drag, startPoint x: 275, startPoint y: 428, endPoint x: 1126, endPoint y: 434, distance: 851.0
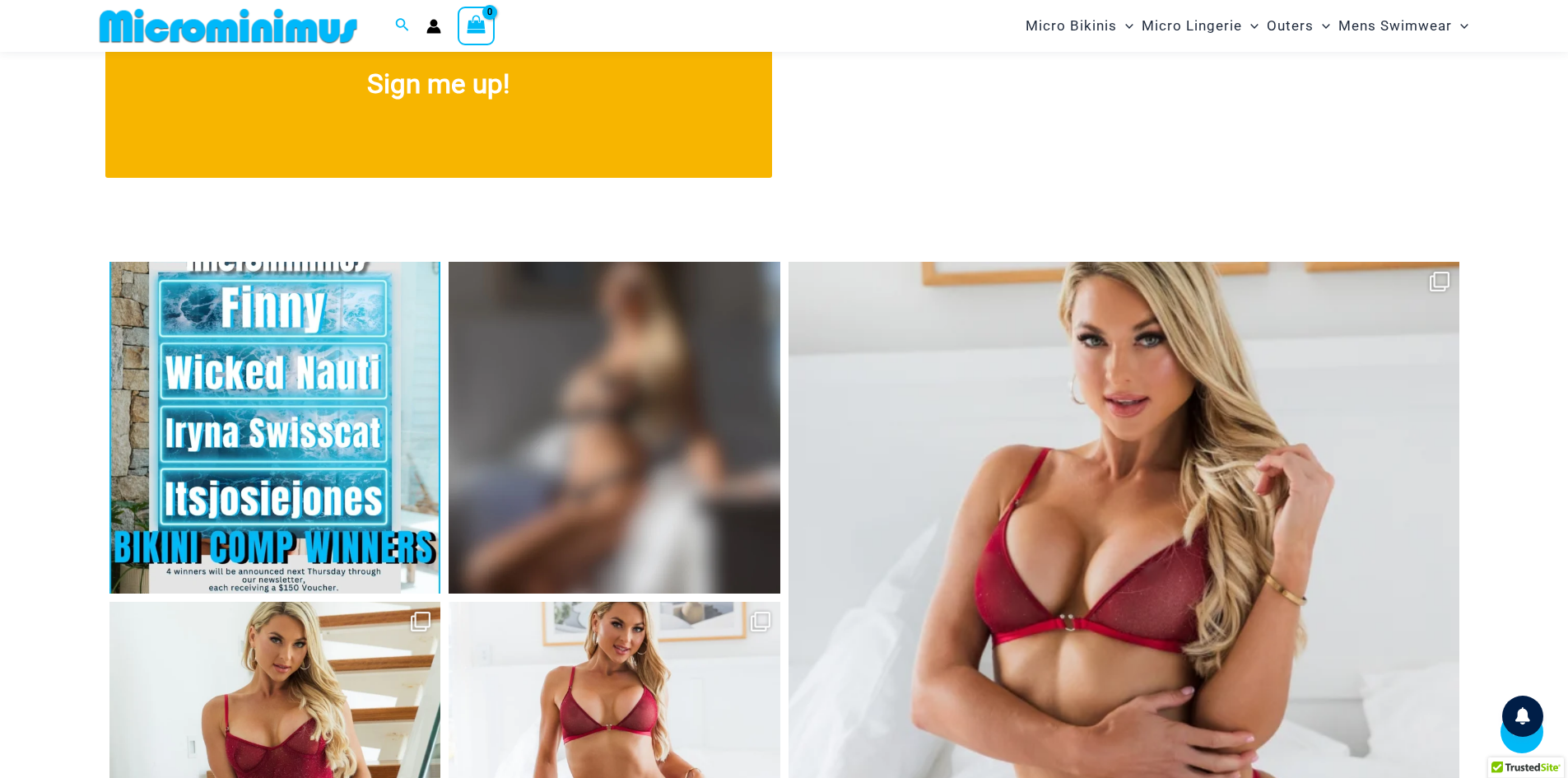
drag, startPoint x: 1126, startPoint y: 434, endPoint x: 1510, endPoint y: 446, distance: 384.2
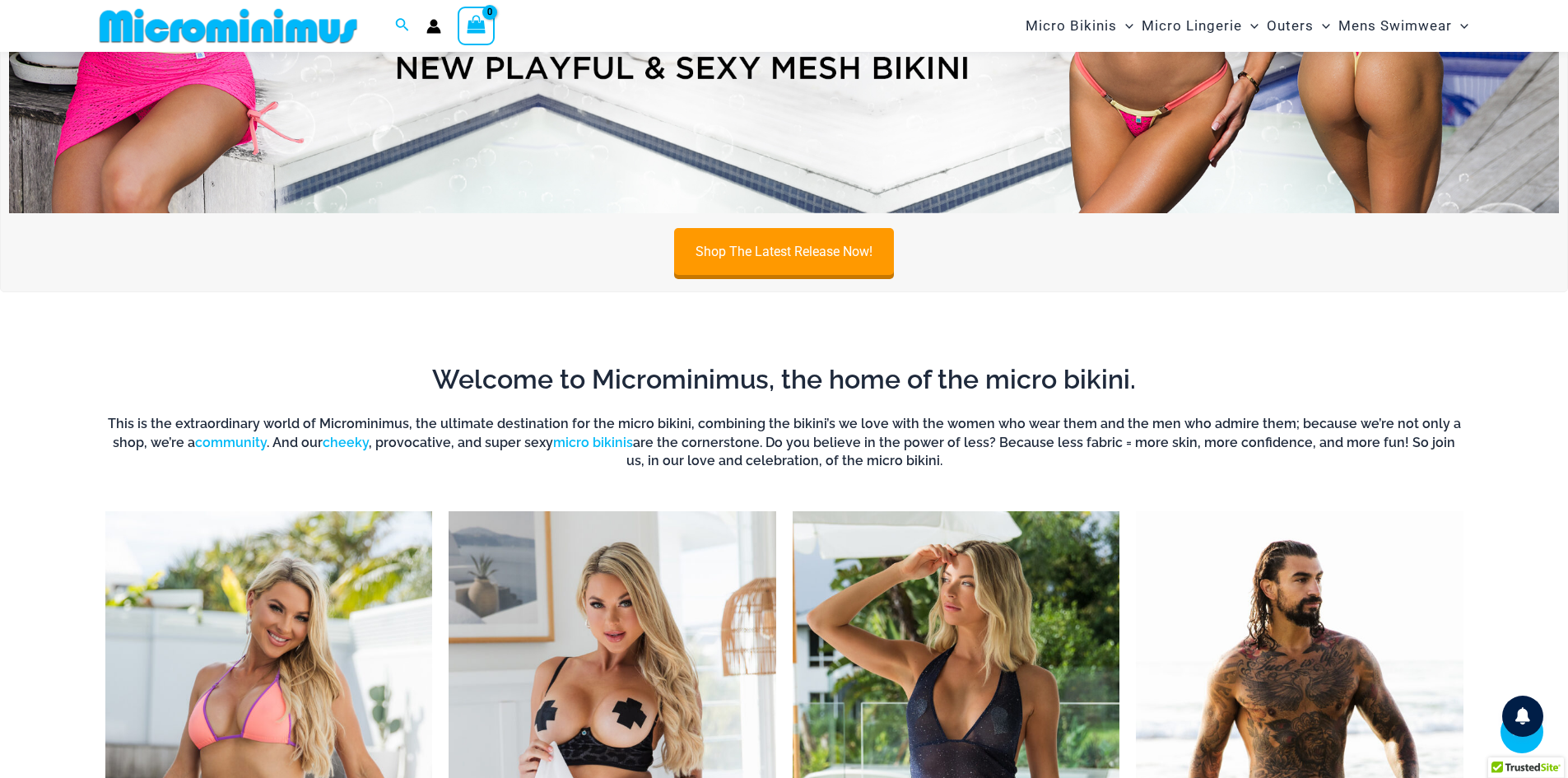
scroll to position [551, 0]
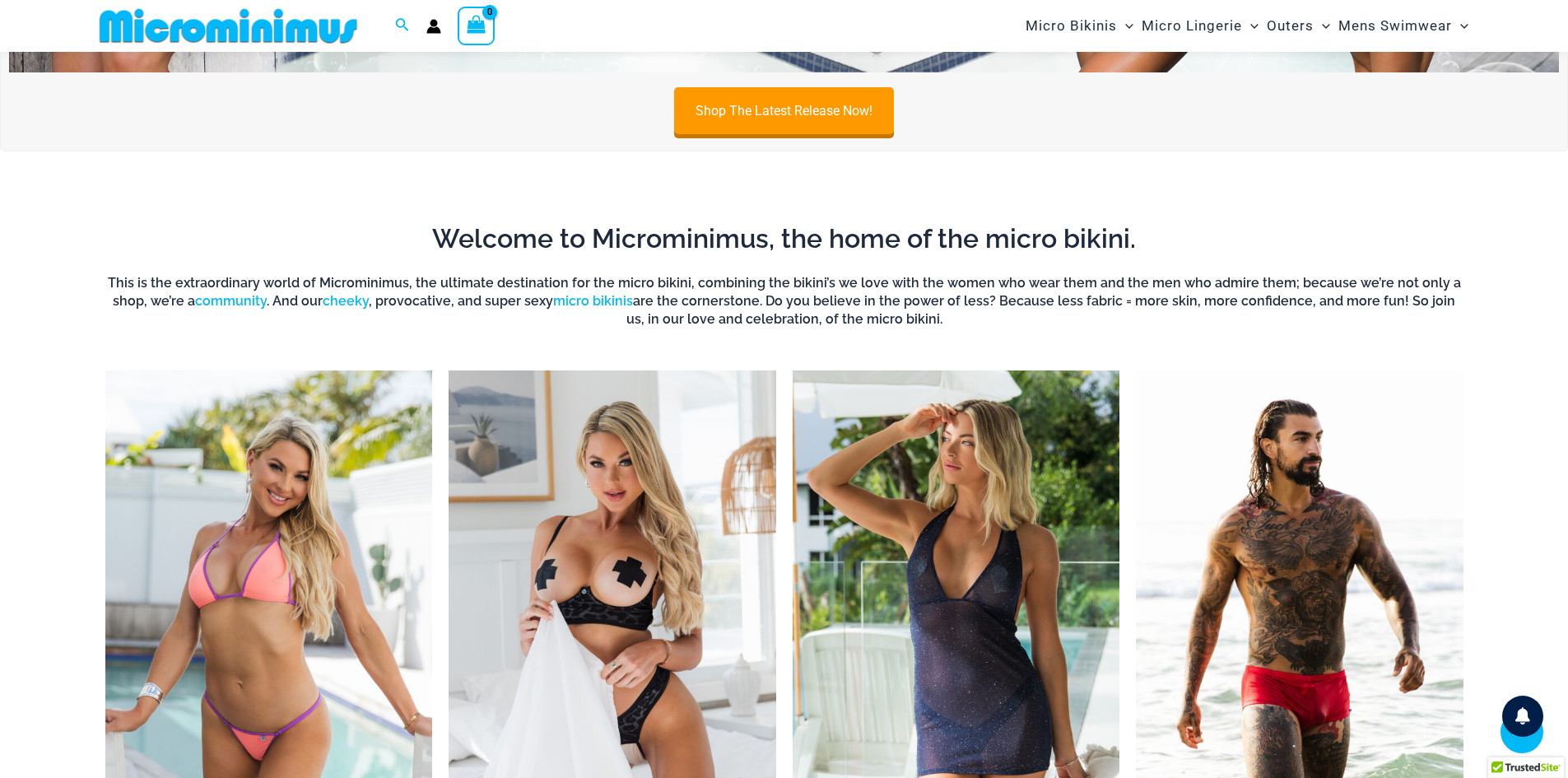
click at [569, 512] on img "Visit product category Micro Lingerie" at bounding box center [612, 622] width 327 height 503
